Goal: Transaction & Acquisition: Purchase product/service

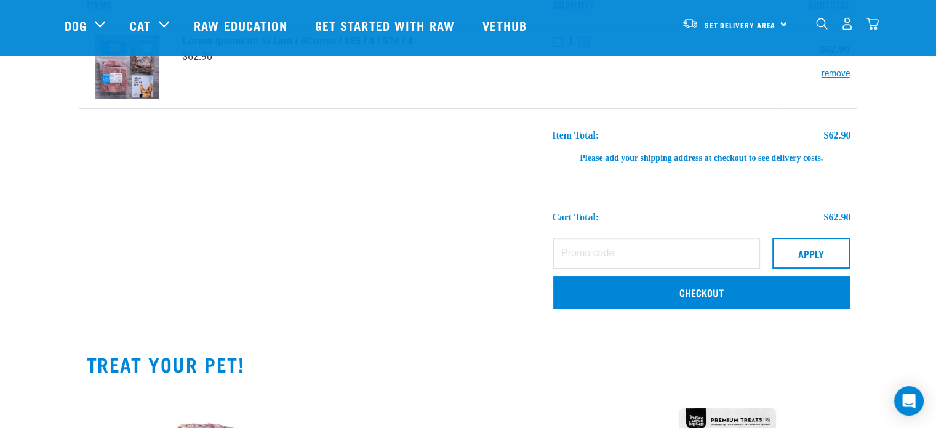
scroll to position [62, 0]
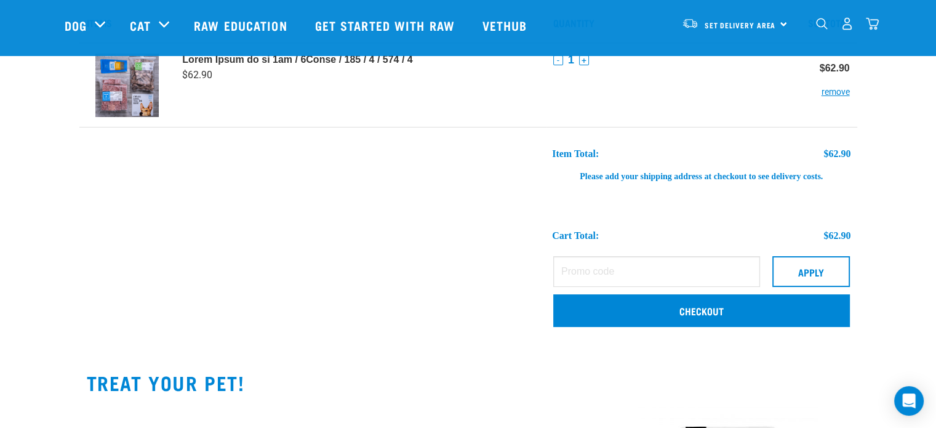
click at [127, 89] on img at bounding box center [126, 85] width 63 height 63
click at [202, 64] on strong at bounding box center [297, 60] width 230 height 12
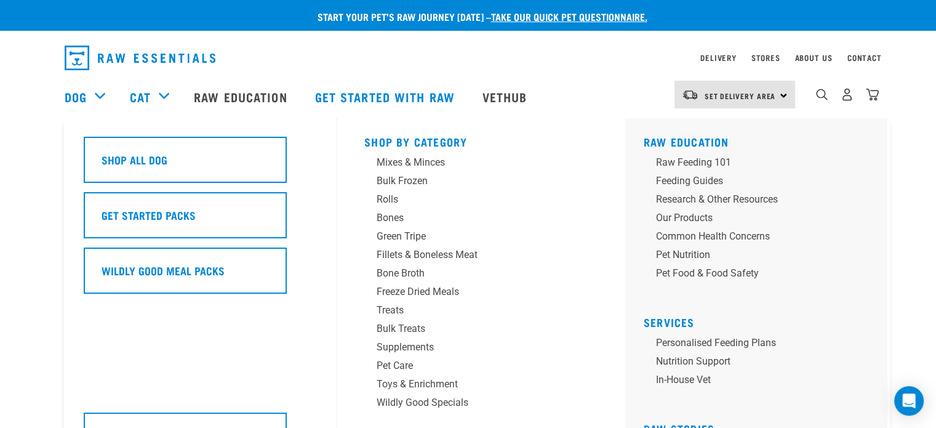
click at [98, 97] on div "Dog" at bounding box center [91, 96] width 53 height 49
click at [402, 306] on div "Treats" at bounding box center [473, 310] width 192 height 15
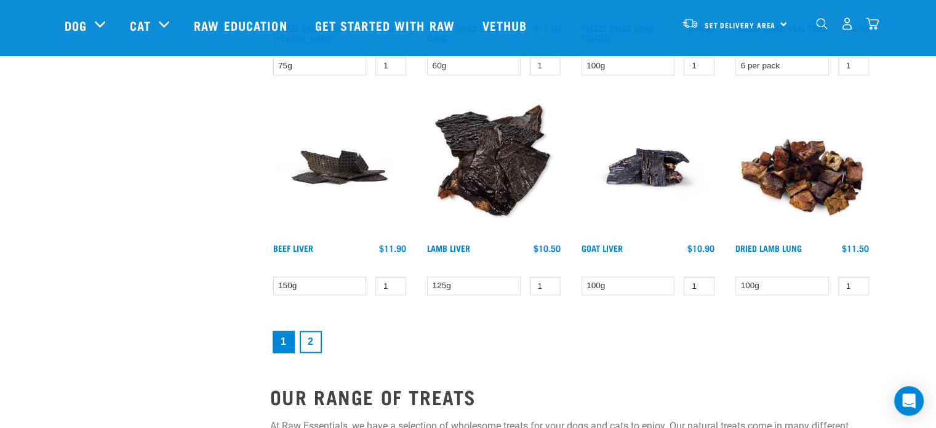
scroll to position [1661, 0]
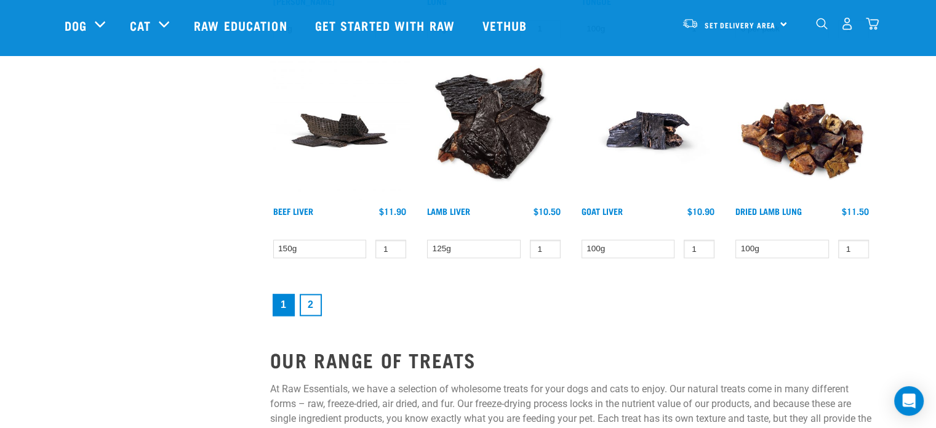
click at [305, 300] on link "2" at bounding box center [311, 304] width 22 height 22
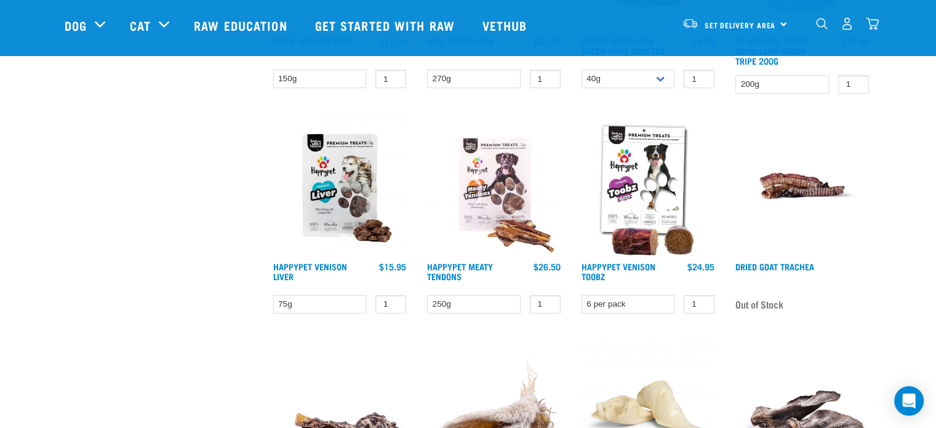
scroll to position [677, 0]
